Goal: Find specific page/section: Find specific page/section

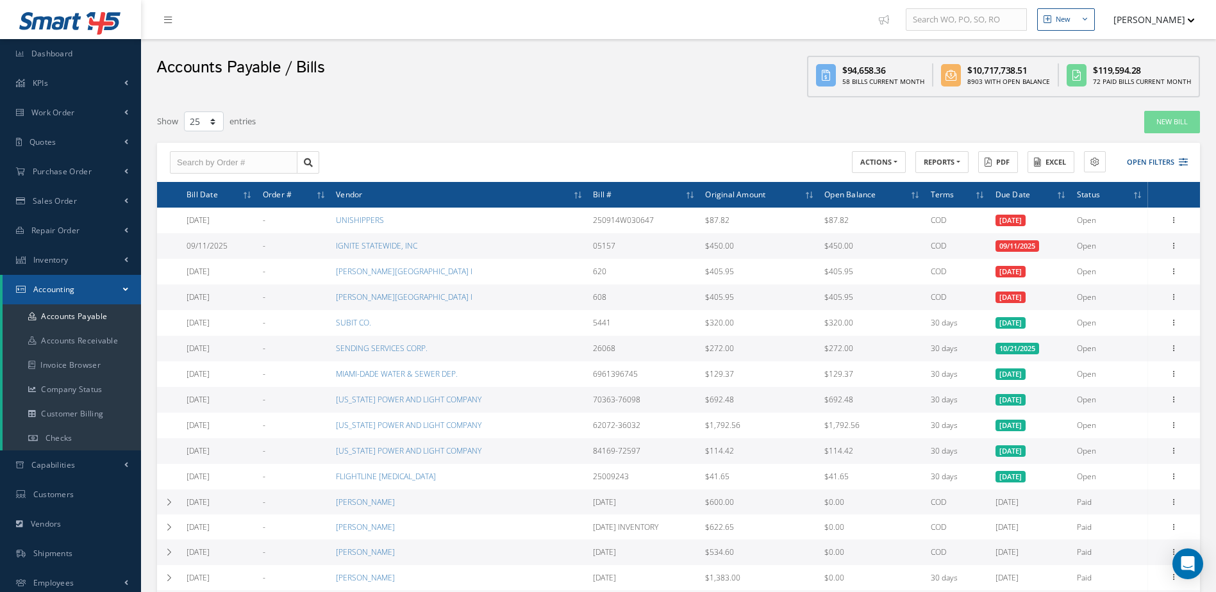
select select "25"
click at [53, 50] on span "Dashboard" at bounding box center [52, 53] width 42 height 11
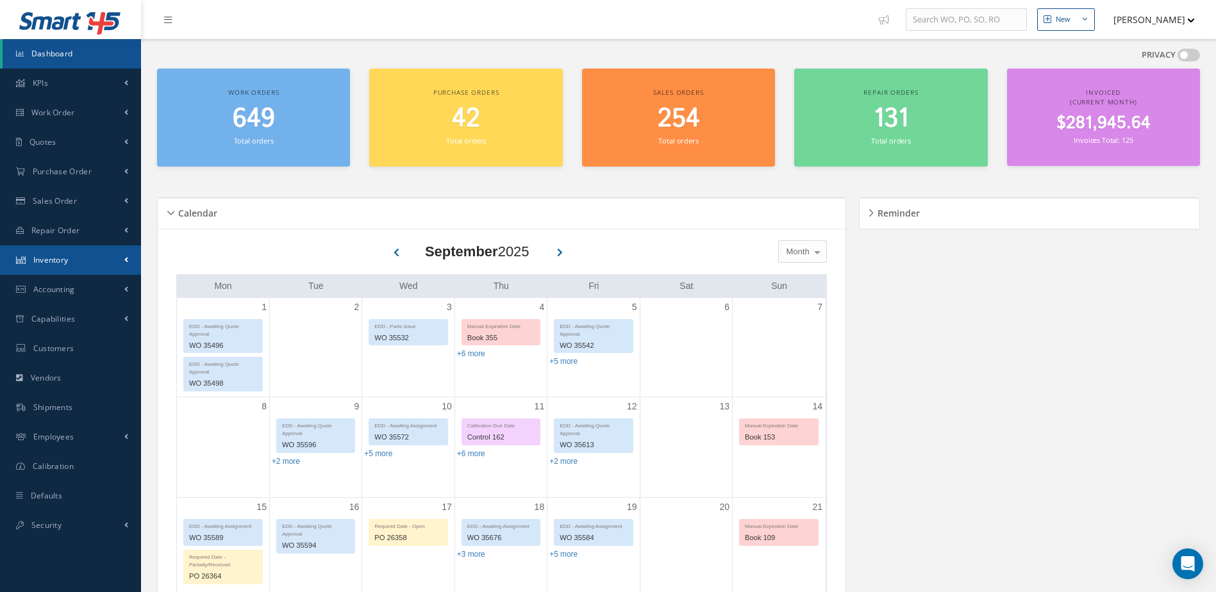
click at [60, 260] on span "Inventory" at bounding box center [50, 259] width 35 height 11
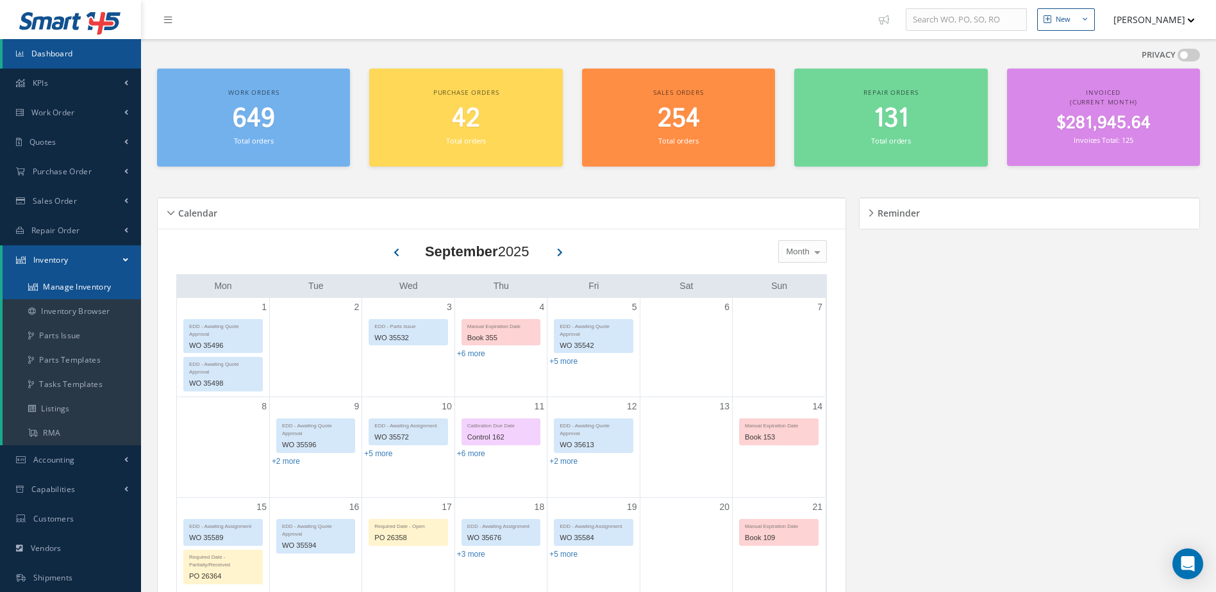
click at [65, 286] on link "Manage Inventory" at bounding box center [72, 287] width 138 height 24
